Goal: Transaction & Acquisition: Purchase product/service

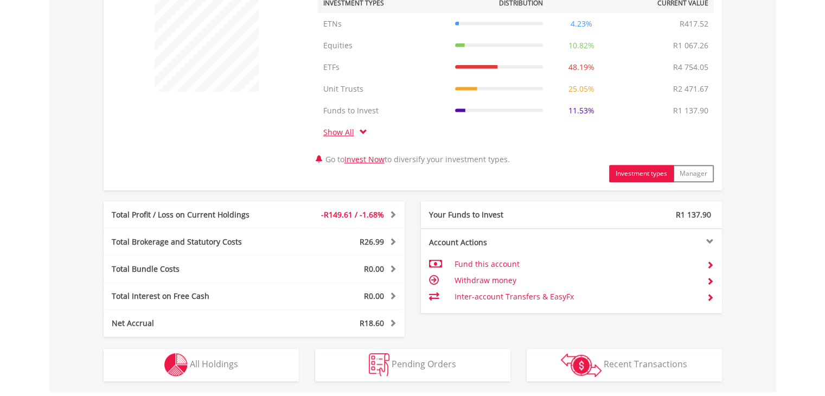
scroll to position [488, 0]
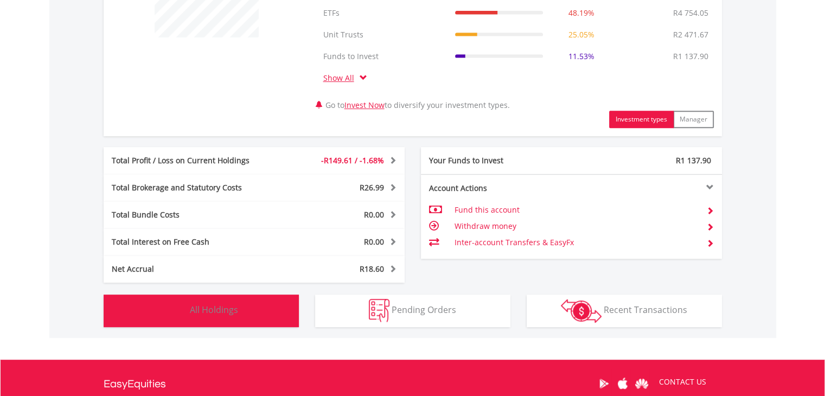
click at [252, 318] on button "Holdings All Holdings" at bounding box center [201, 311] width 195 height 33
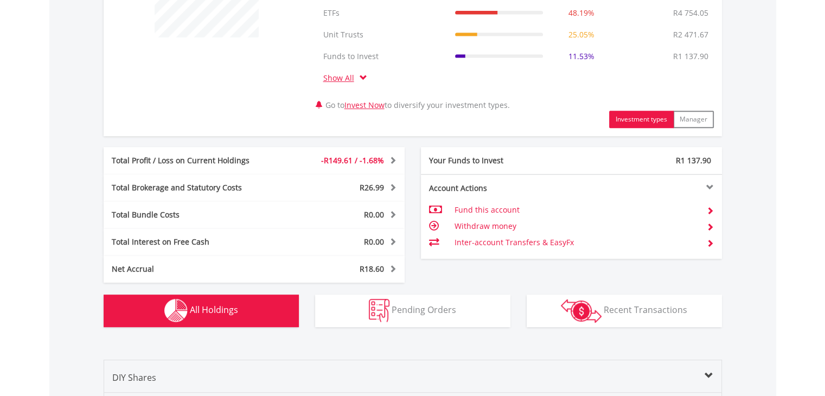
scroll to position [847, 0]
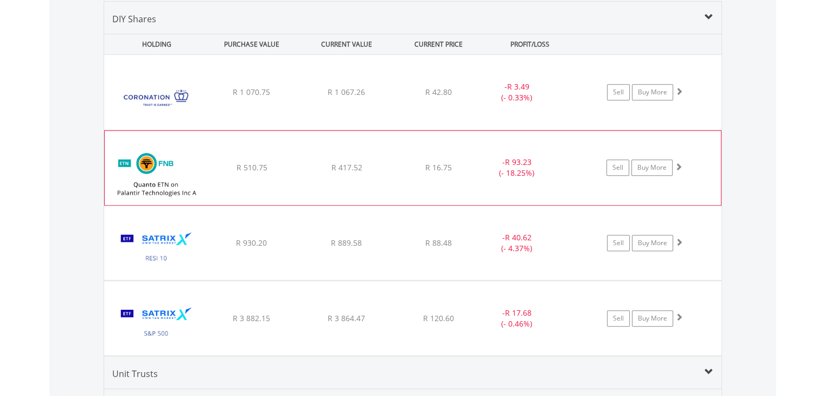
click at [681, 166] on span at bounding box center [679, 167] width 8 height 8
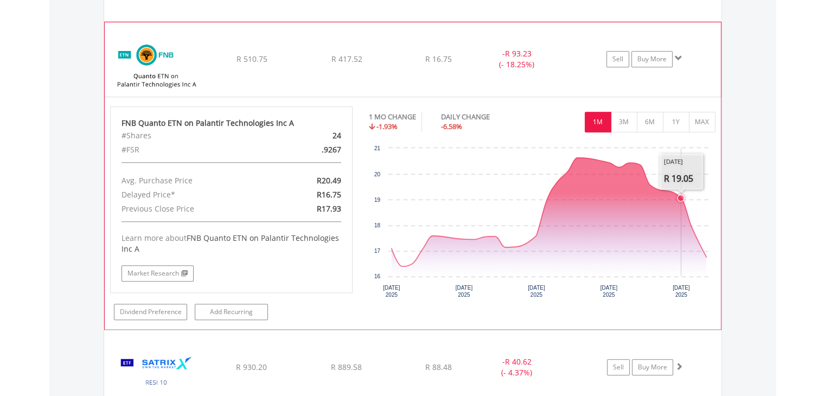
scroll to position [1010, 0]
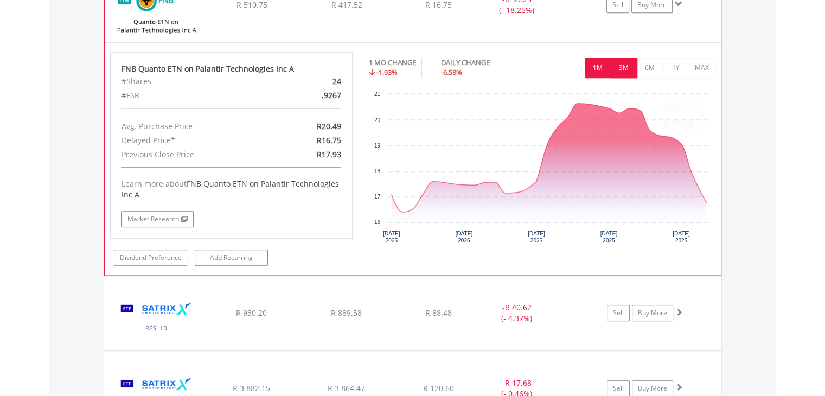
click at [627, 65] on button "3M" at bounding box center [624, 68] width 27 height 21
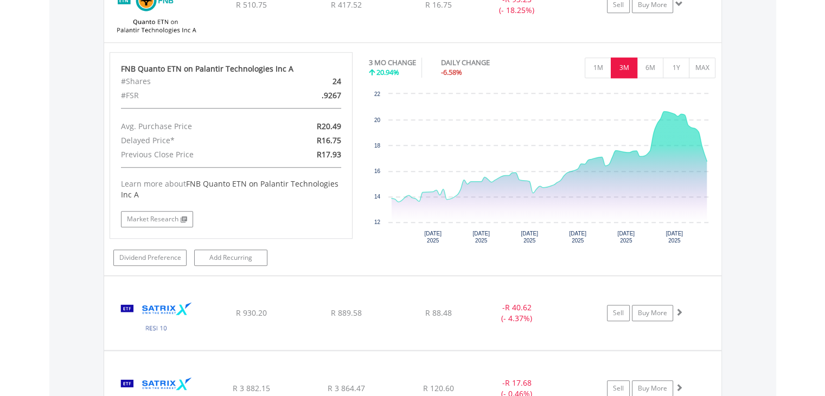
scroll to position [956, 0]
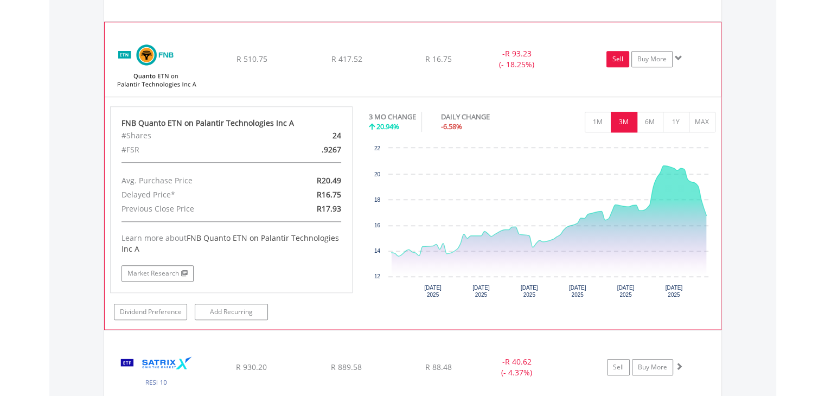
click at [618, 60] on link "Sell" at bounding box center [618, 59] width 23 height 16
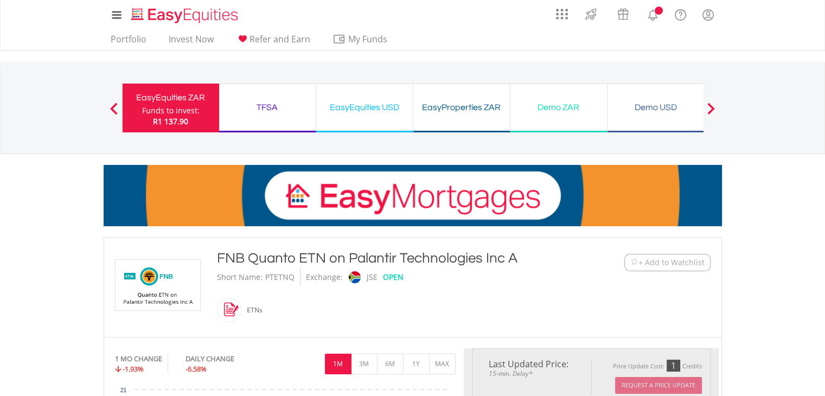
scroll to position [217, 0]
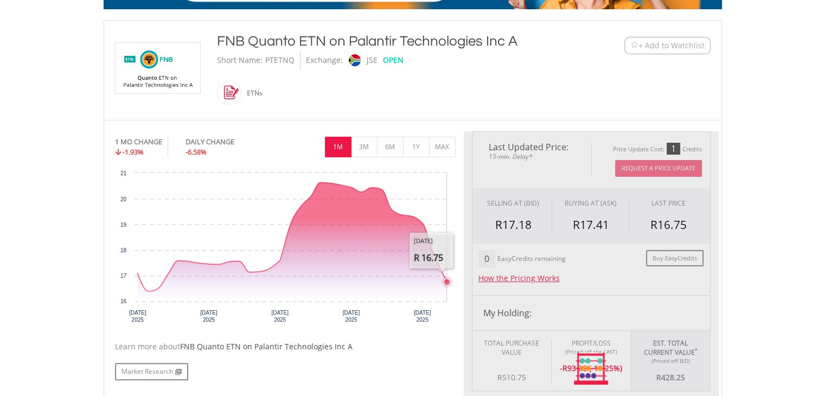
type input "******"
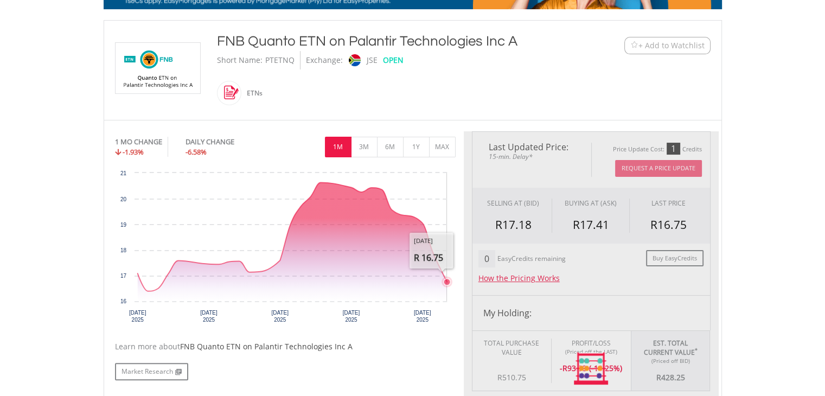
type input "******"
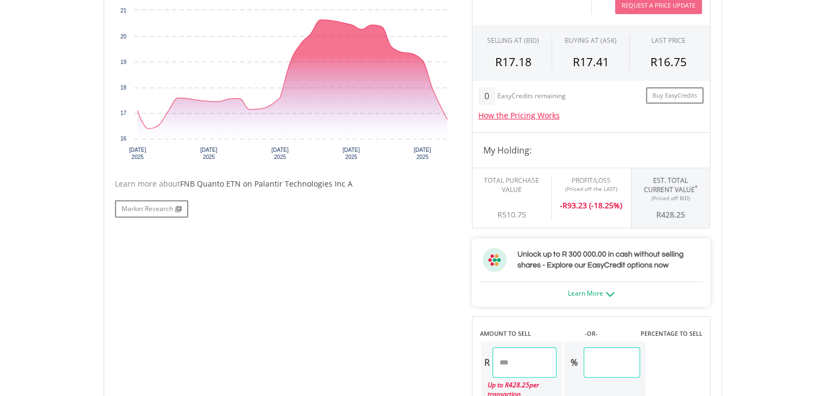
scroll to position [705, 0]
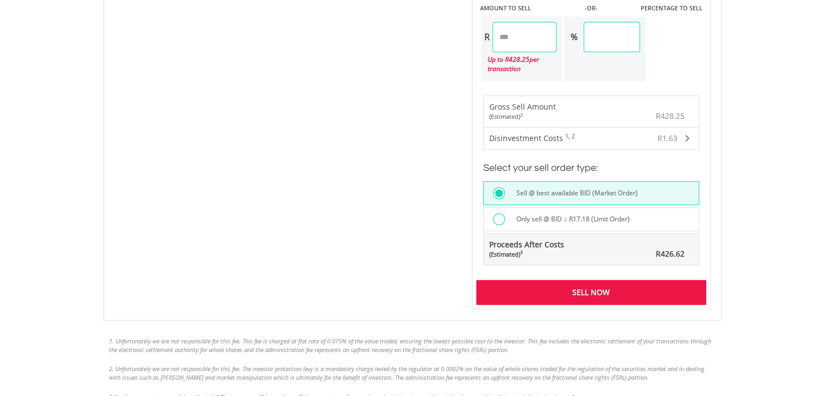
click at [609, 295] on div "Sell Now" at bounding box center [591, 292] width 230 height 25
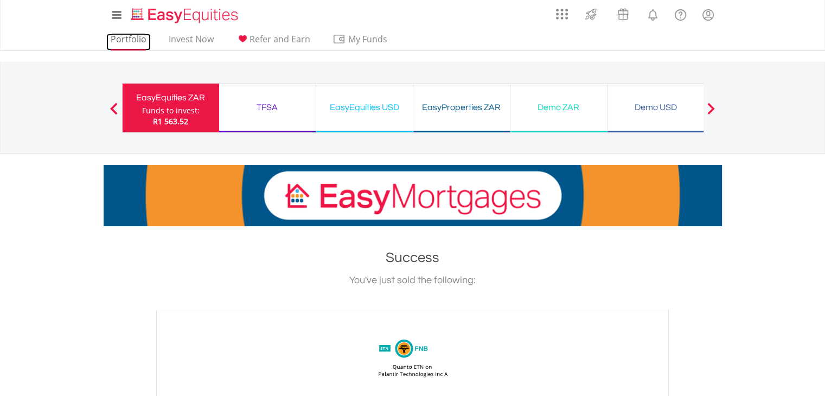
click at [139, 40] on link "Portfolio" at bounding box center [128, 42] width 44 height 17
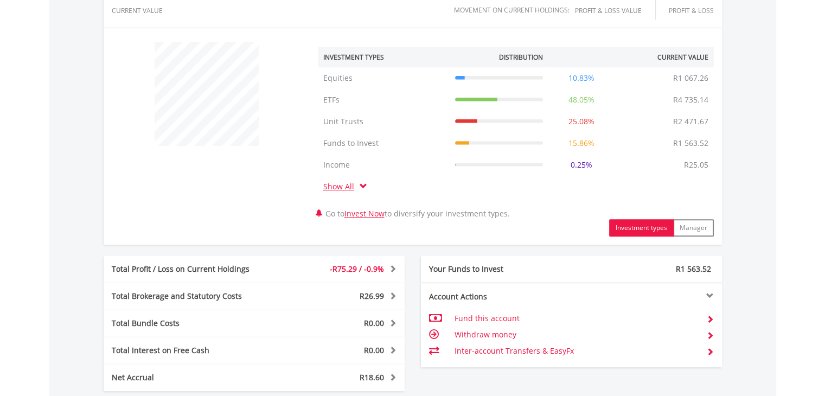
scroll to position [597, 0]
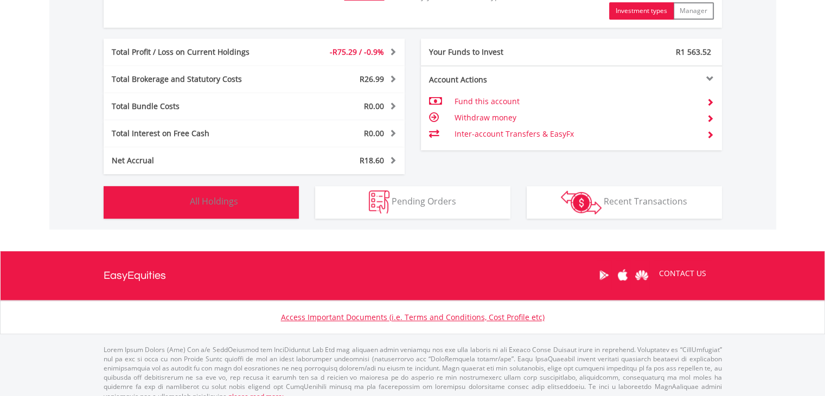
click at [257, 210] on button "Holdings All Holdings" at bounding box center [201, 202] width 195 height 33
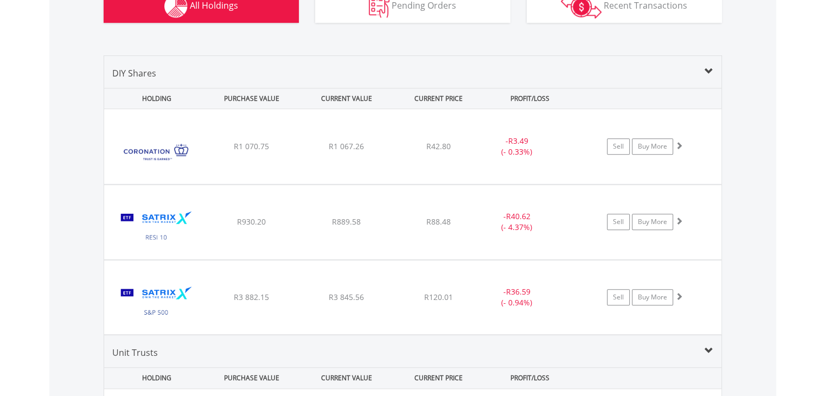
scroll to position [847, 0]
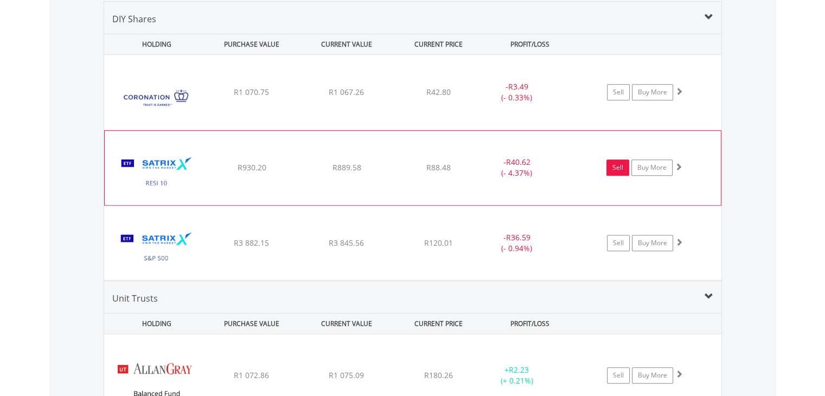
click at [624, 168] on link "Sell" at bounding box center [618, 168] width 23 height 16
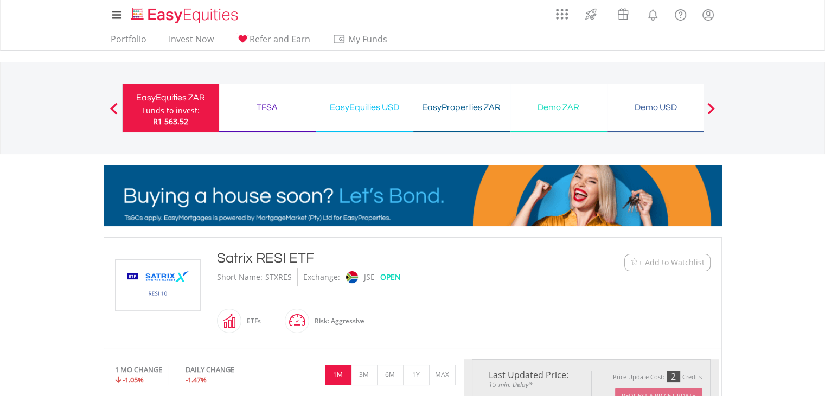
scroll to position [271, 0]
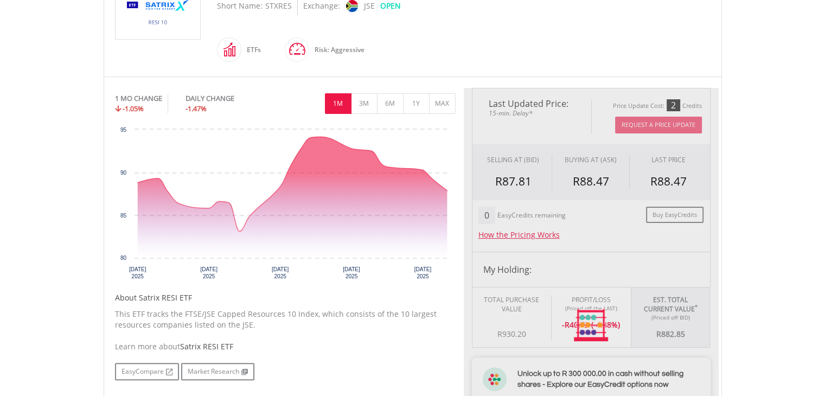
type input "******"
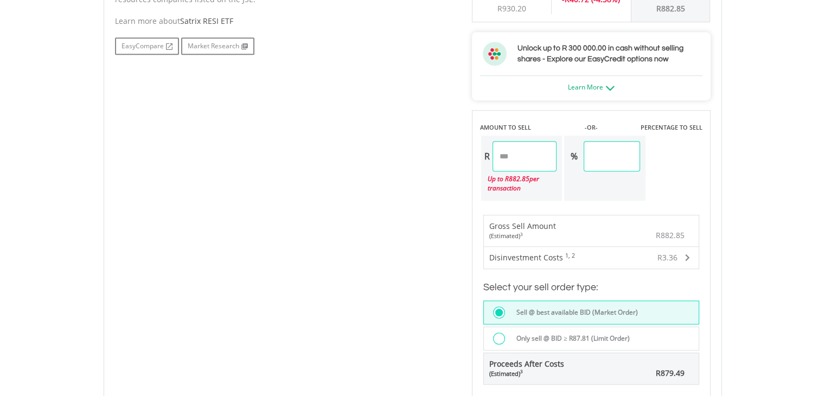
scroll to position [705, 0]
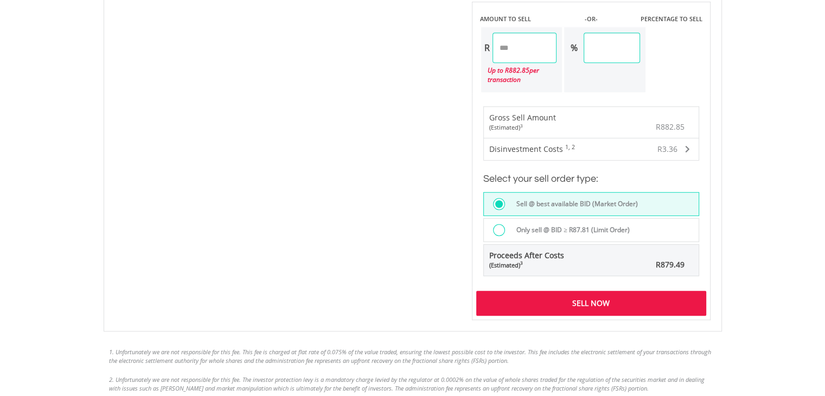
click at [580, 298] on div "Sell Now" at bounding box center [591, 303] width 230 height 25
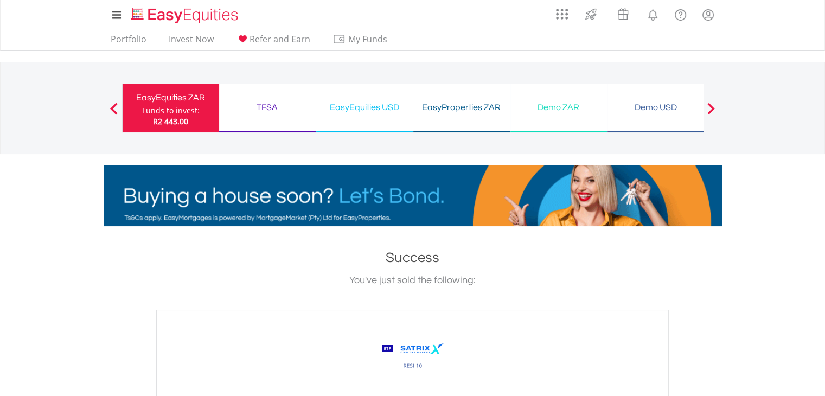
click at [459, 116] on div "EasyProperties ZAR Funds to invest: R2 443.00" at bounding box center [461, 108] width 97 height 49
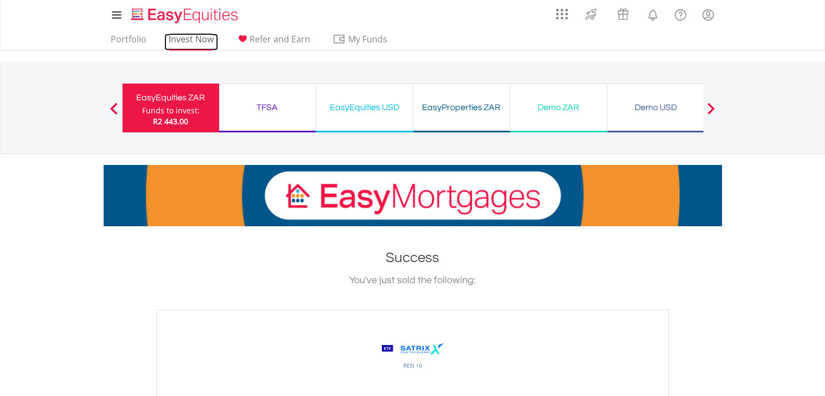
click at [186, 40] on link "Invest Now" at bounding box center [191, 42] width 54 height 17
